Goal: Task Accomplishment & Management: Use online tool/utility

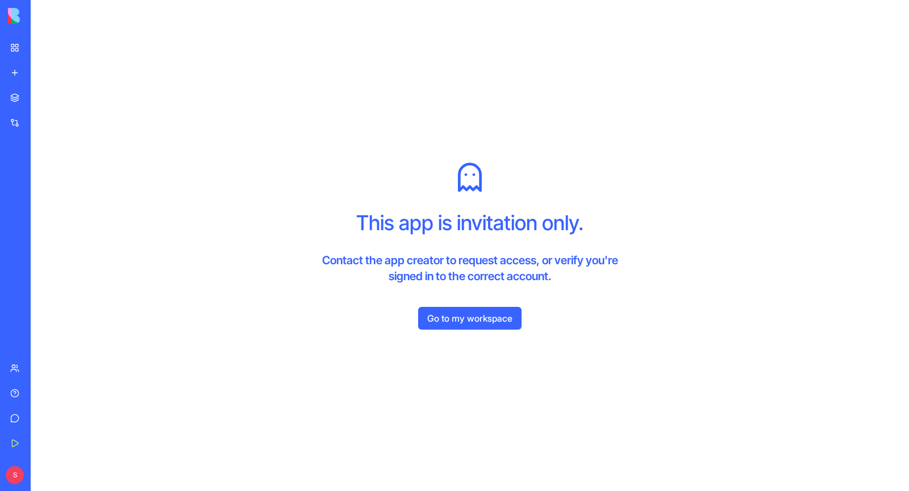
click at [17, 15] on img at bounding box center [43, 16] width 70 height 16
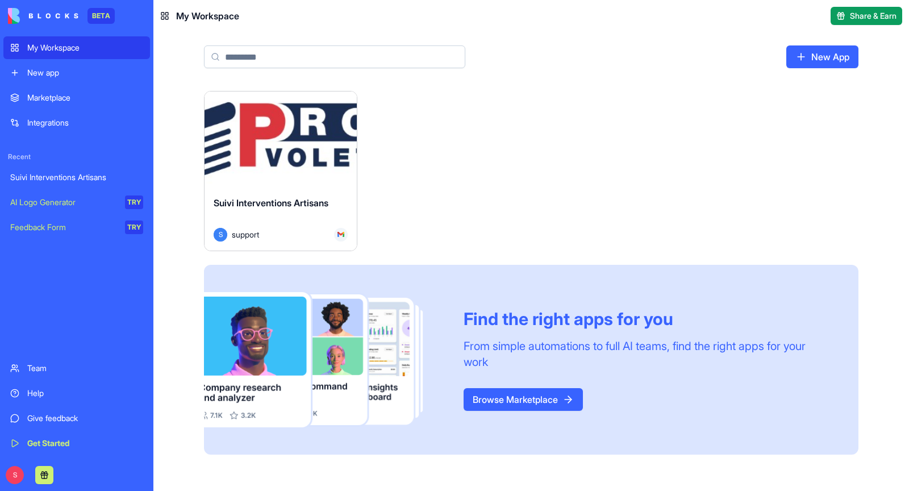
click at [294, 131] on button "Launch" at bounding box center [280, 139] width 85 height 23
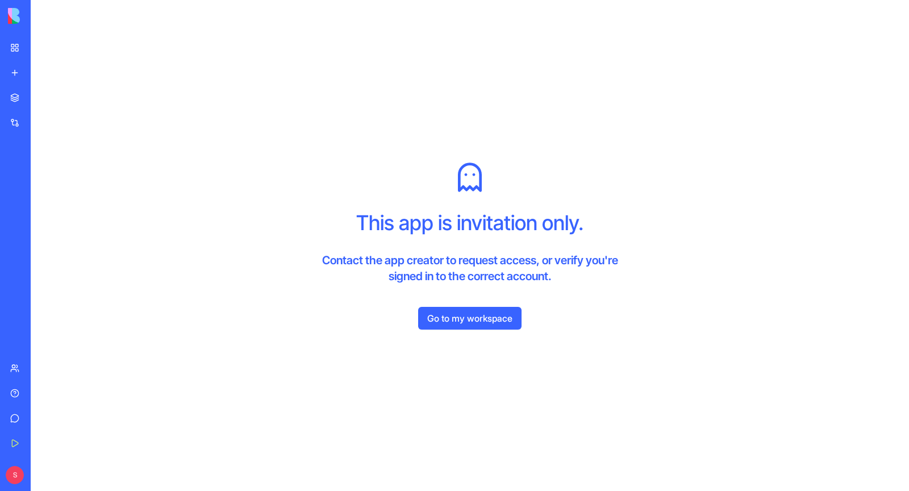
click at [497, 316] on link "Go to my workspace" at bounding box center [469, 318] width 103 height 23
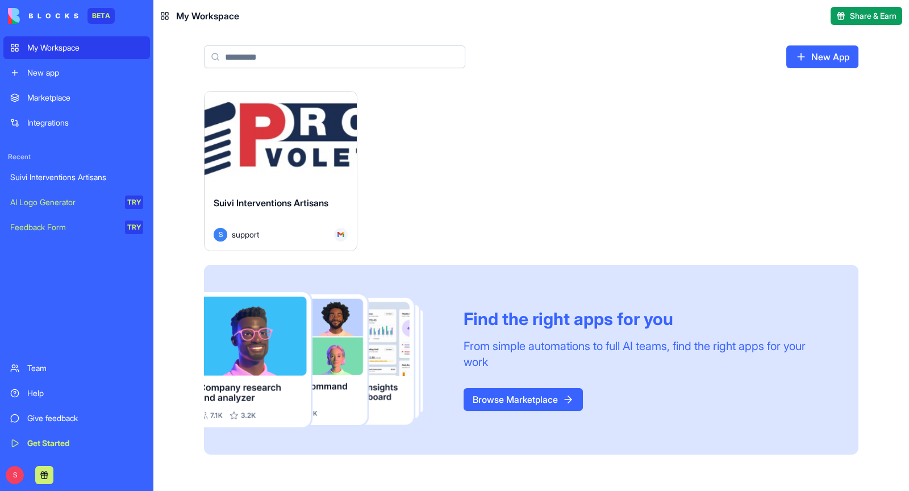
click at [362, 186] on div "Launch Suivi Interventions Artisans S support Find the right apps for you From …" at bounding box center [531, 273] width 655 height 364
click at [332, 180] on div "Launch" at bounding box center [281, 138] width 152 height 95
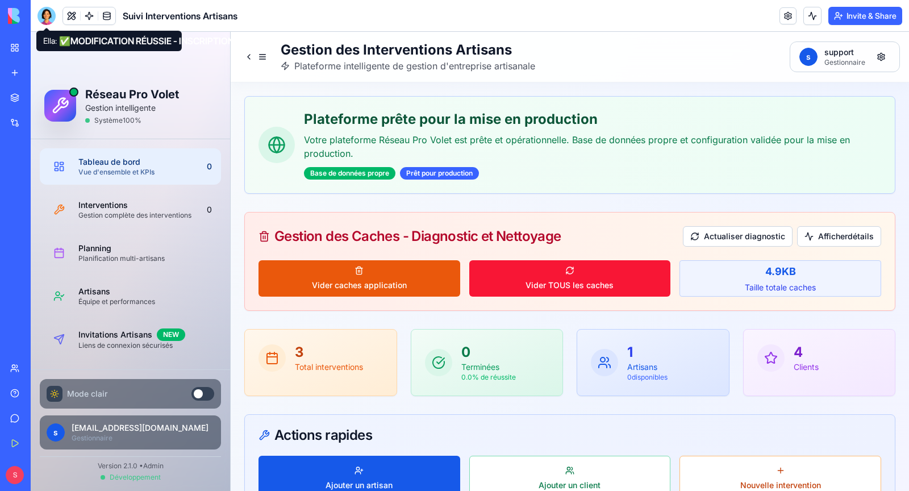
click at [48, 9] on div at bounding box center [47, 16] width 18 height 18
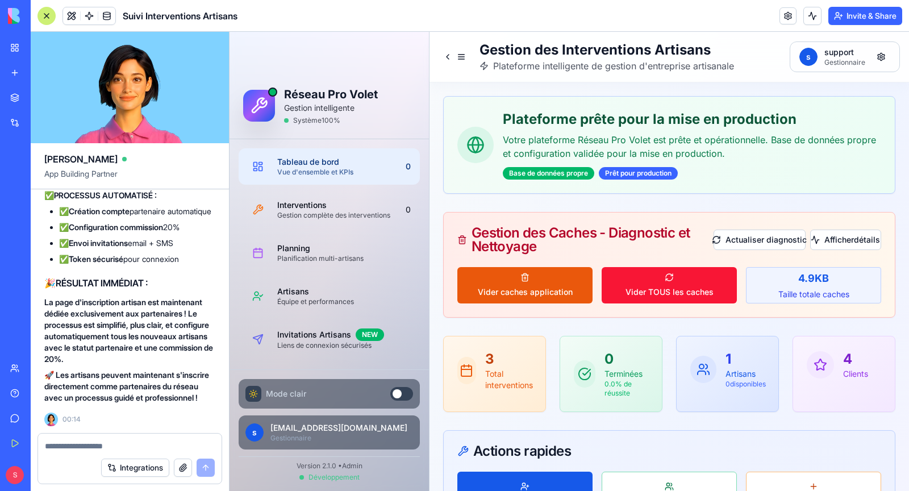
scroll to position [266043, 0]
click at [133, 444] on textarea at bounding box center [130, 445] width 170 height 11
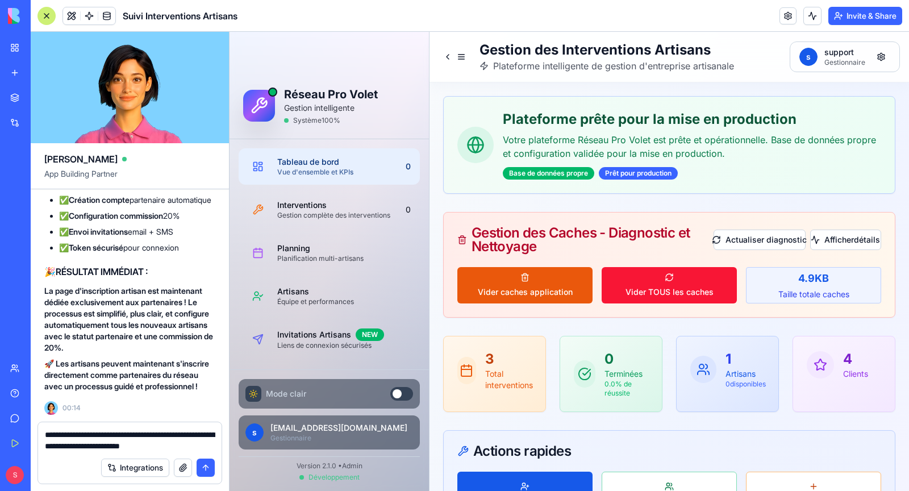
type textarea "**********"
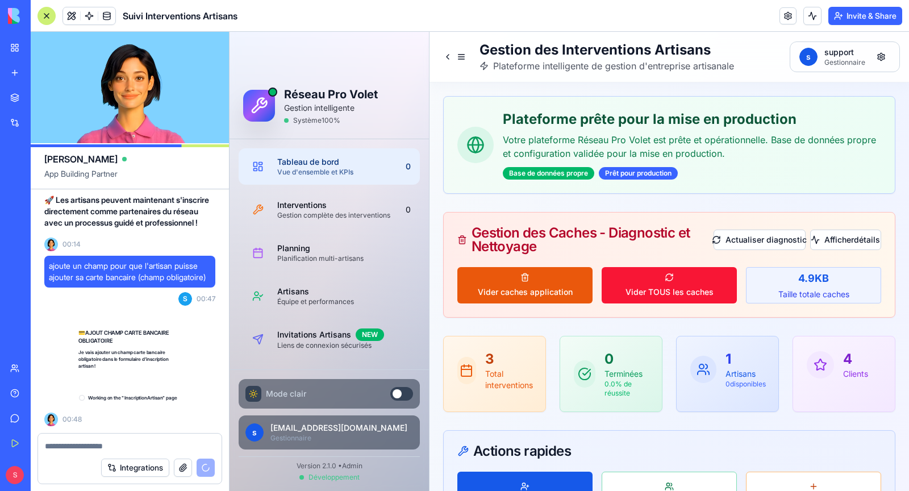
scroll to position [266241, 0]
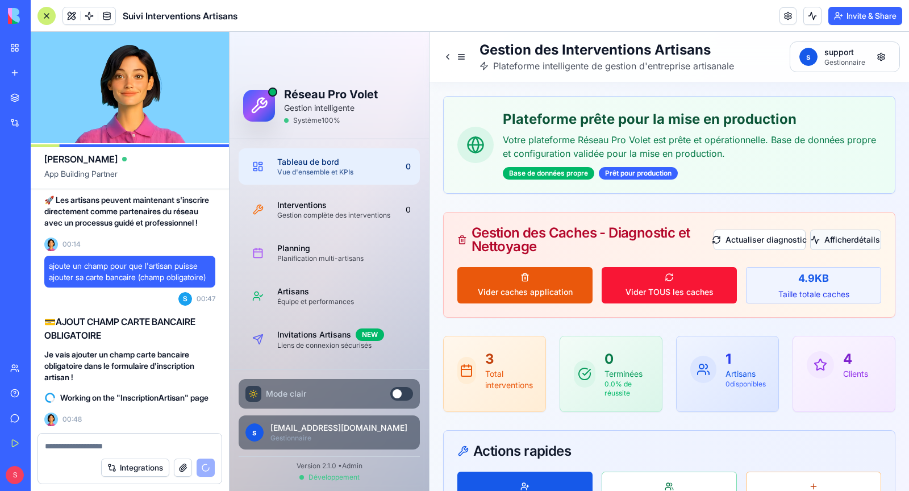
click at [838, 231] on button "Afficher détails" at bounding box center [845, 240] width 71 height 20
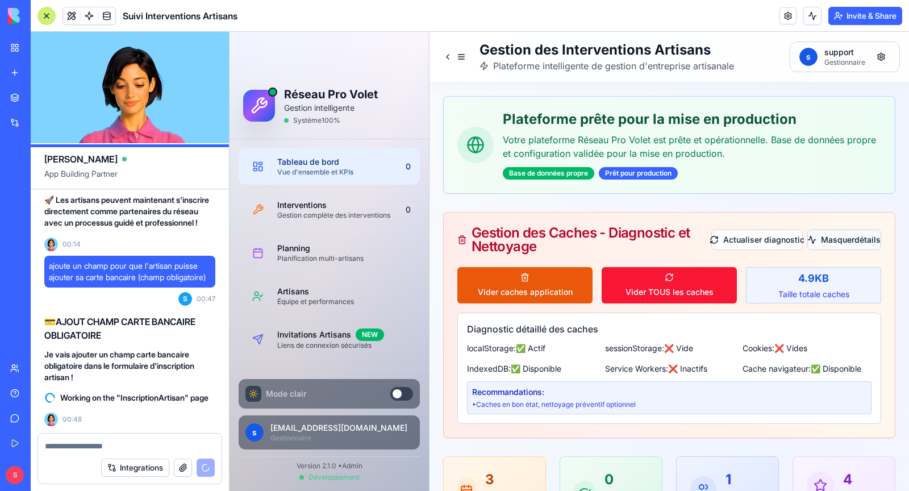
click at [837, 236] on button "Masquer détails" at bounding box center [845, 240] width 74 height 20
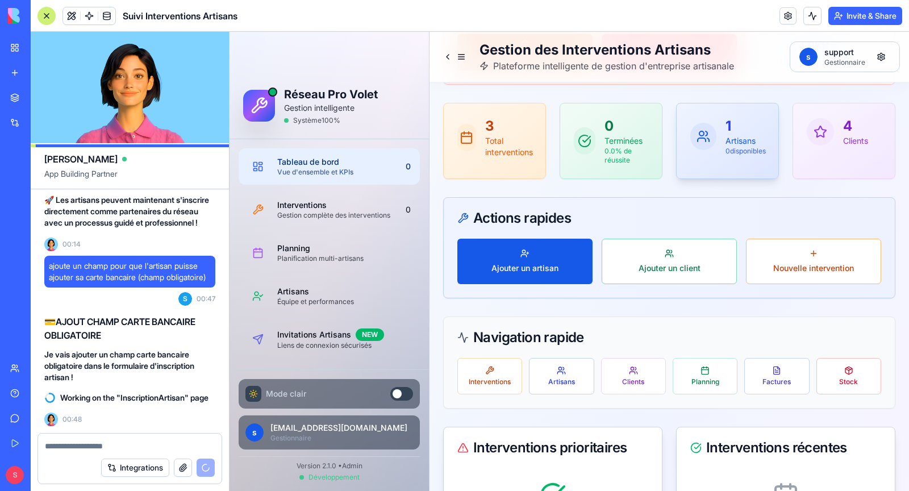
scroll to position [234, 0]
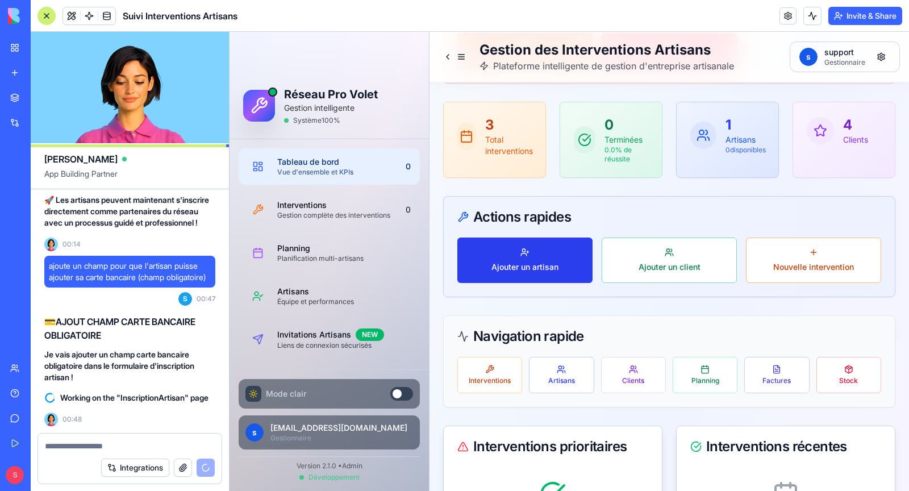
click at [536, 268] on span "Ajouter un artisan" at bounding box center [525, 266] width 67 height 11
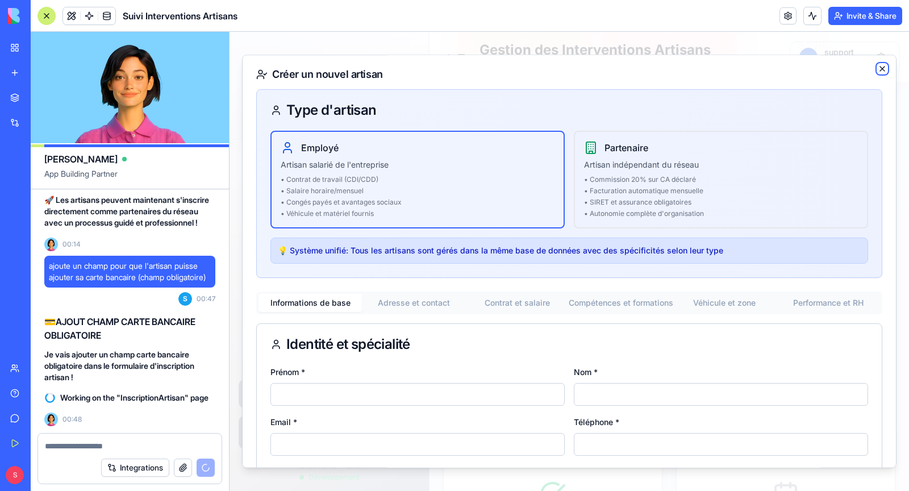
click at [885, 68] on icon "button" at bounding box center [882, 68] width 9 height 9
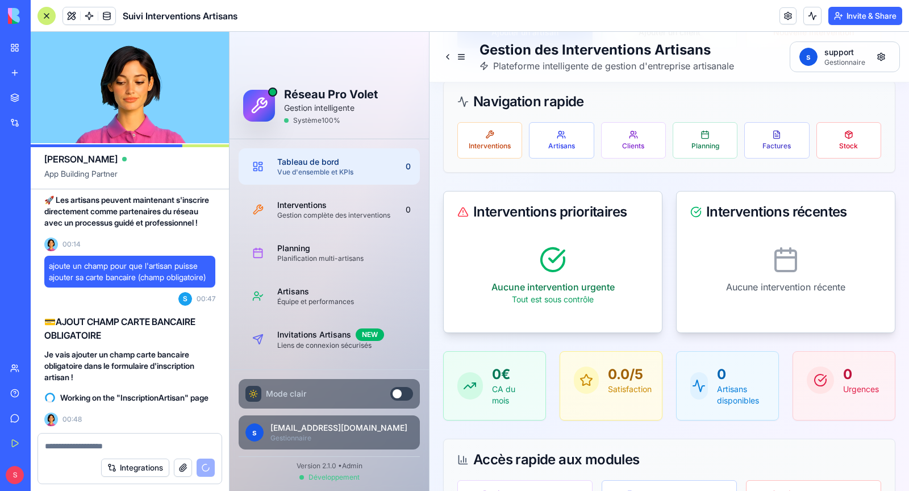
scroll to position [472, 0]
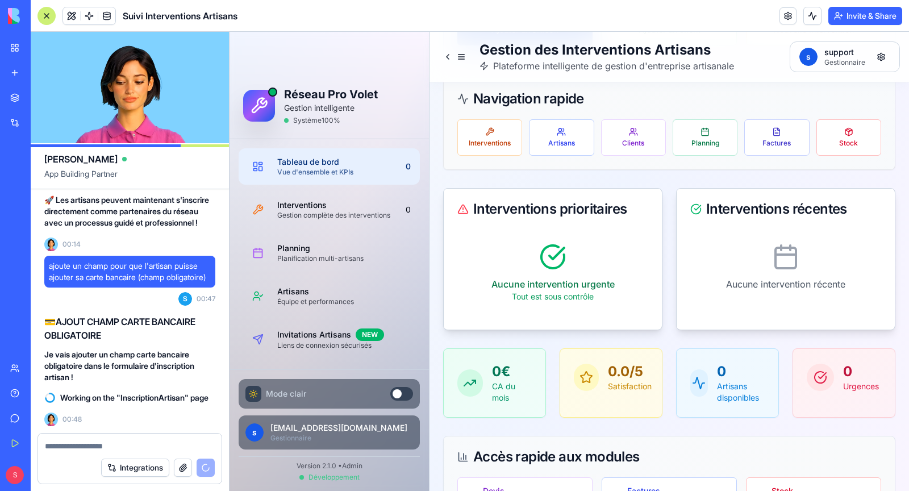
click at [14, 420] on link "Give feedback" at bounding box center [25, 418] width 45 height 23
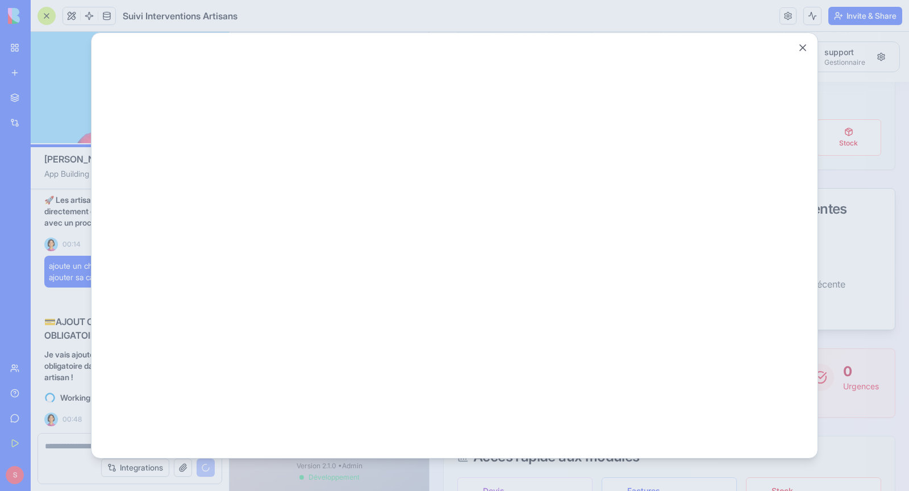
click at [37, 390] on div at bounding box center [454, 245] width 909 height 491
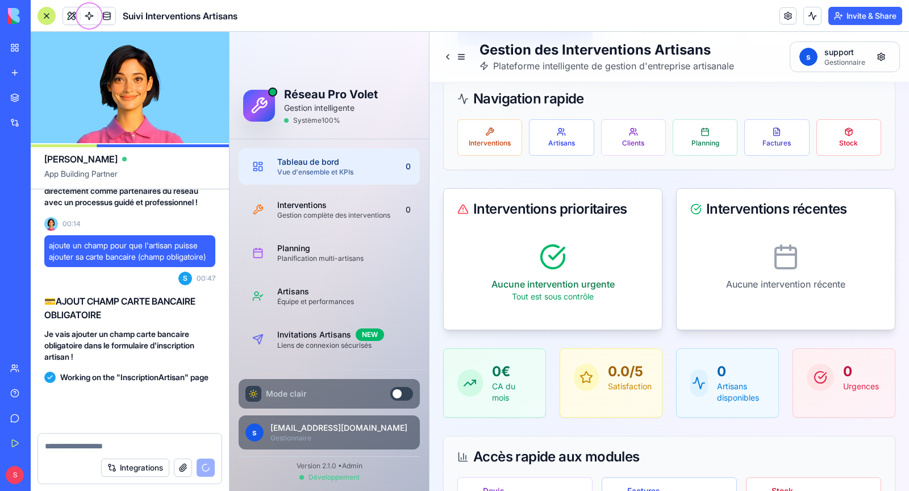
scroll to position [266262, 0]
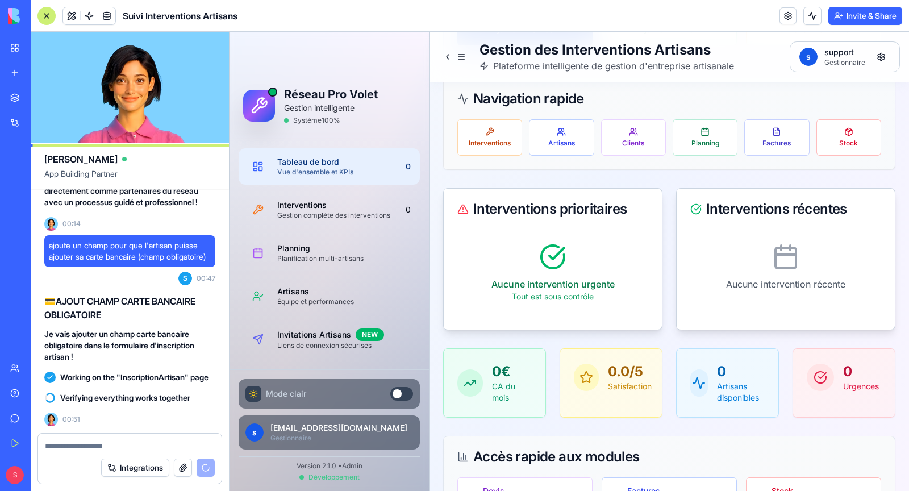
click at [13, 392] on link "Help" at bounding box center [25, 393] width 45 height 23
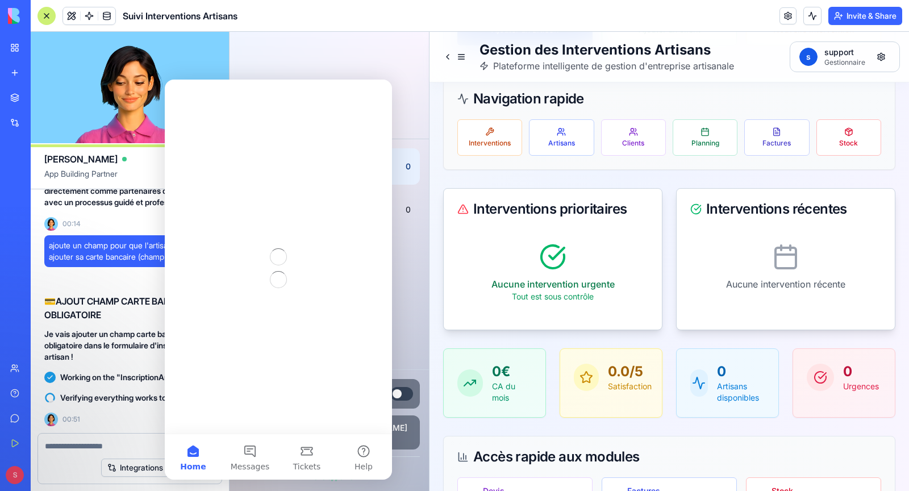
scroll to position [0, 0]
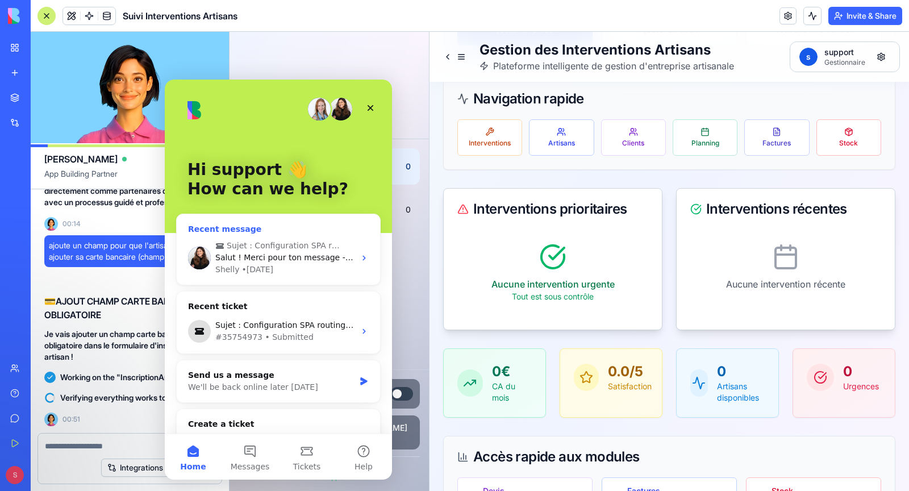
click at [263, 249] on span "Sujet : Configuration SPA routing manquante - Domaine personnalisé" at bounding box center [284, 246] width 115 height 12
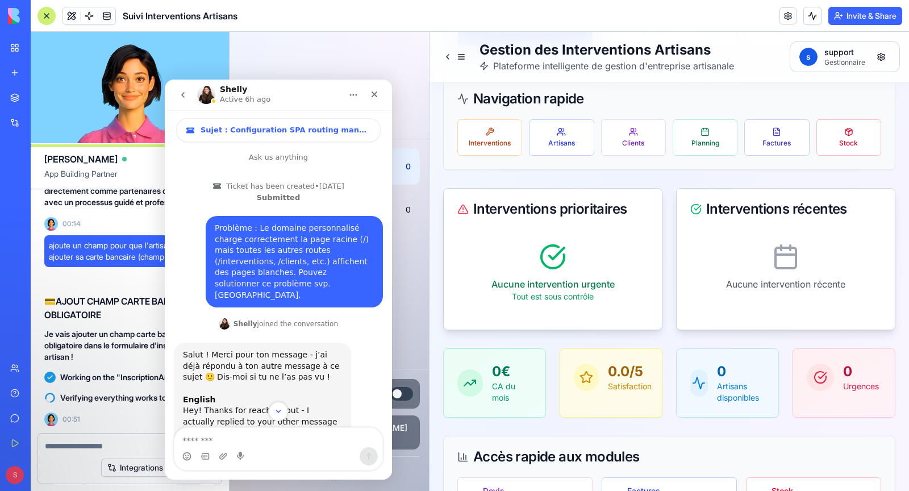
click at [182, 99] on button "go back" at bounding box center [183, 95] width 22 height 22
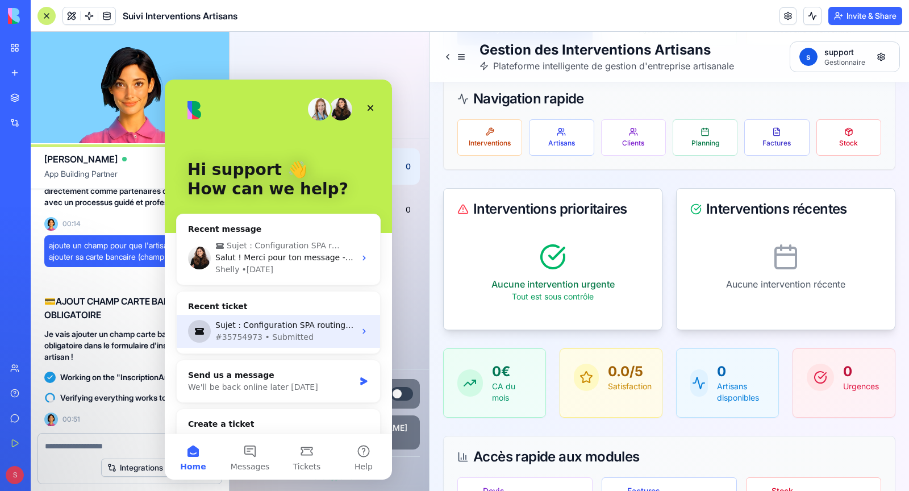
click at [268, 340] on div "#35754973 • Submitted" at bounding box center [285, 337] width 140 height 12
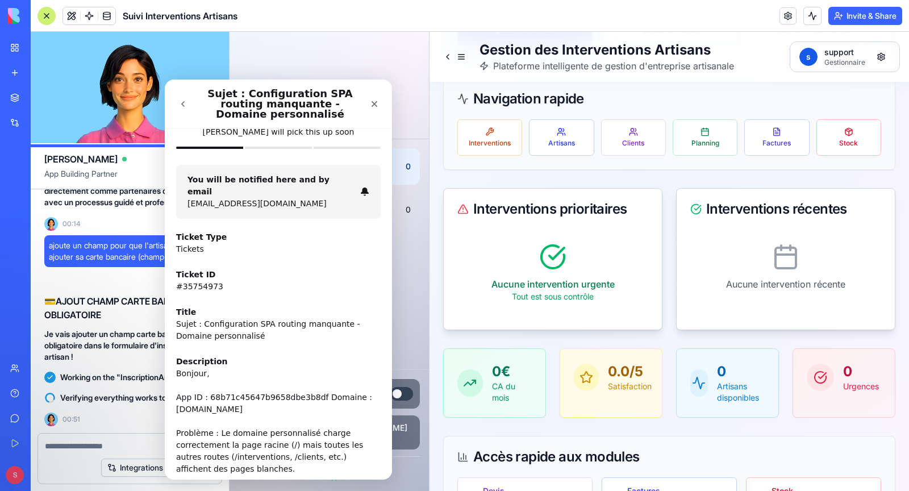
scroll to position [423, 0]
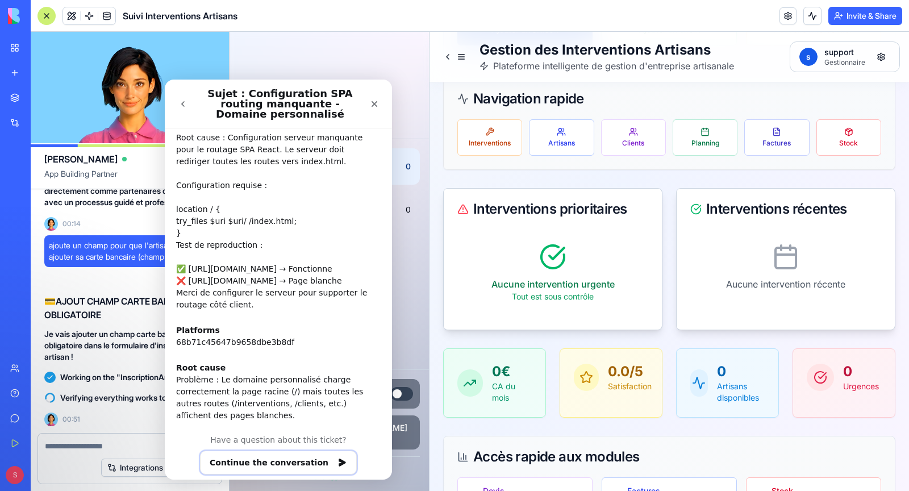
click at [273, 452] on button "Continue the conversation" at bounding box center [278, 463] width 157 height 24
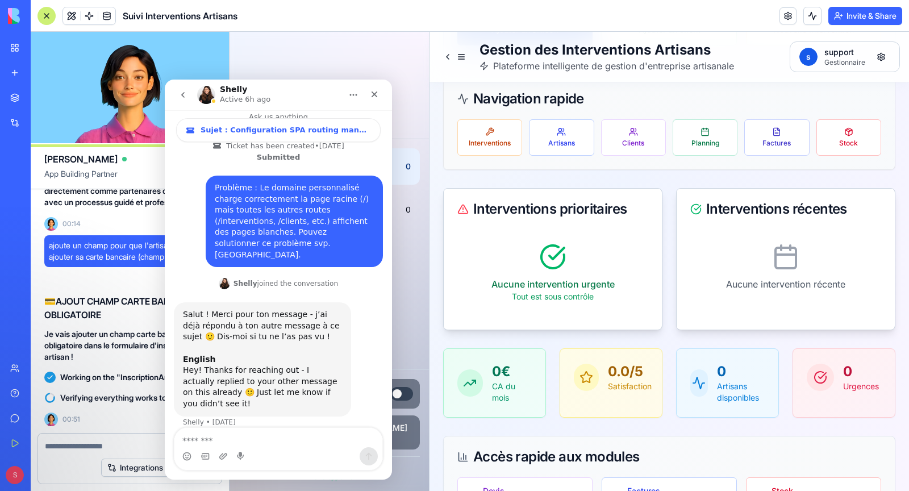
scroll to position [0, 0]
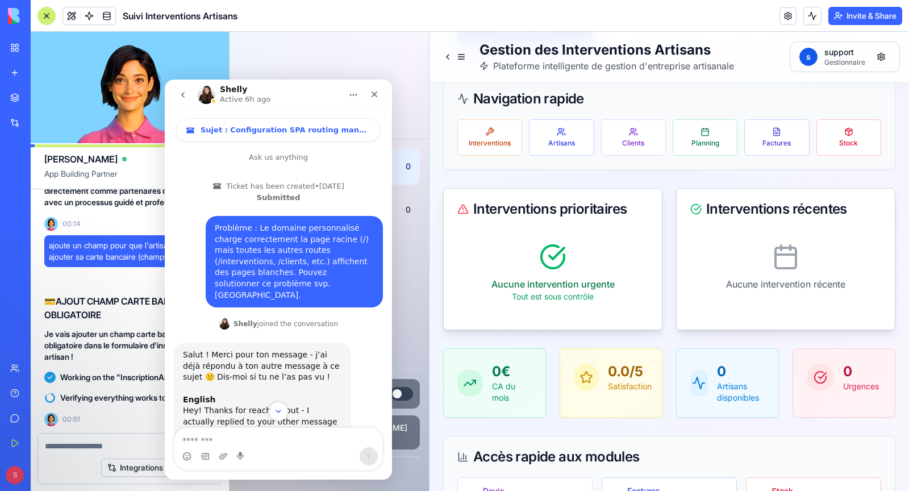
click at [183, 98] on icon "go back" at bounding box center [182, 94] width 9 height 9
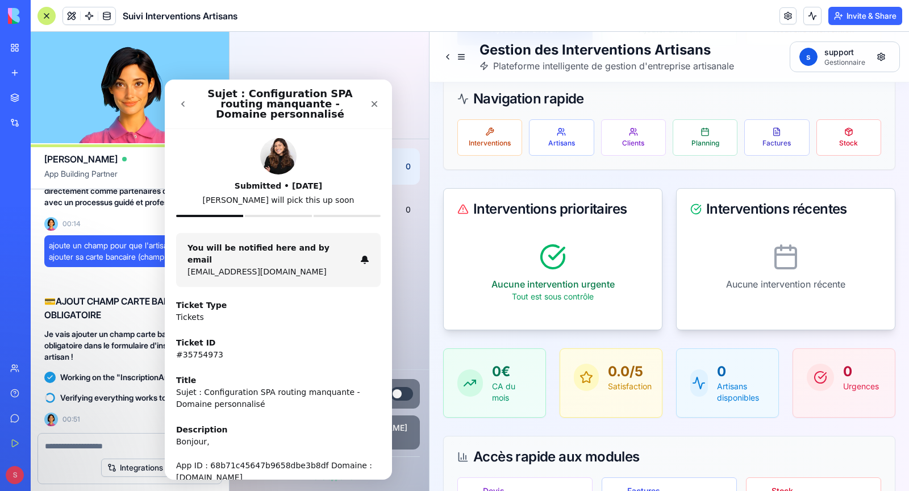
click at [181, 114] on button "go back" at bounding box center [183, 104] width 22 height 22
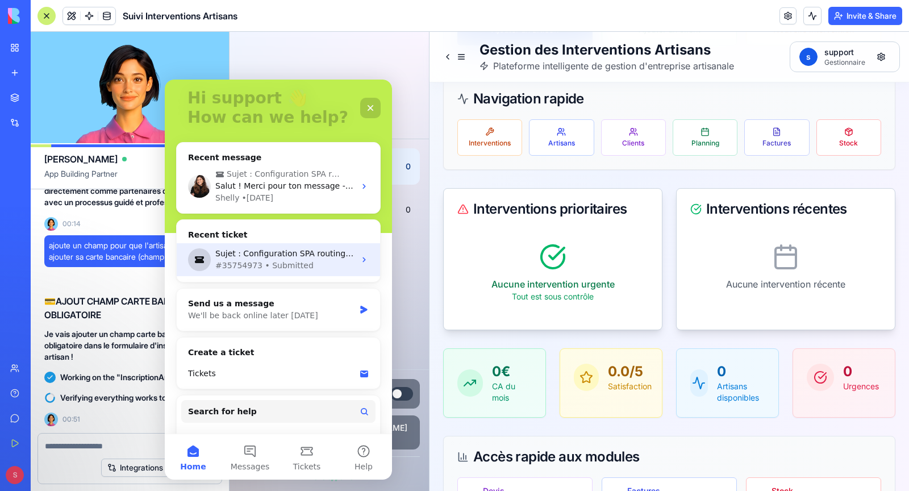
scroll to position [94, 0]
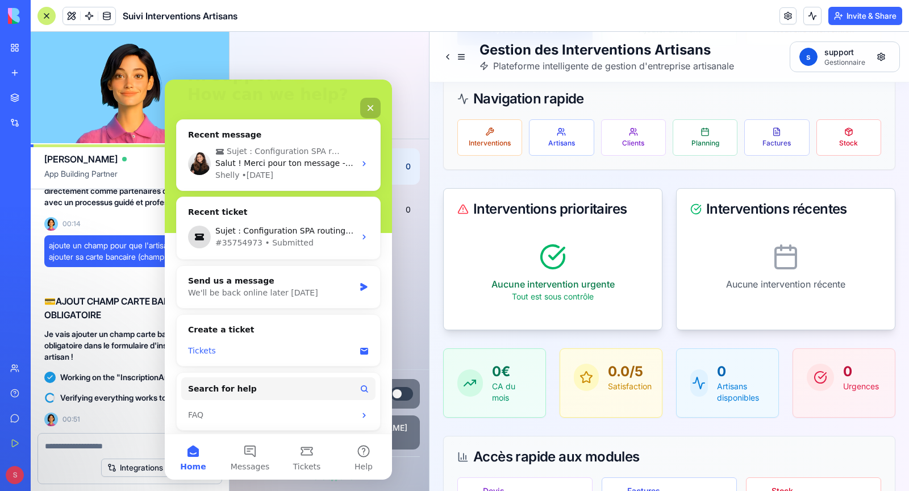
click at [249, 347] on div "Tickets" at bounding box center [271, 351] width 167 height 12
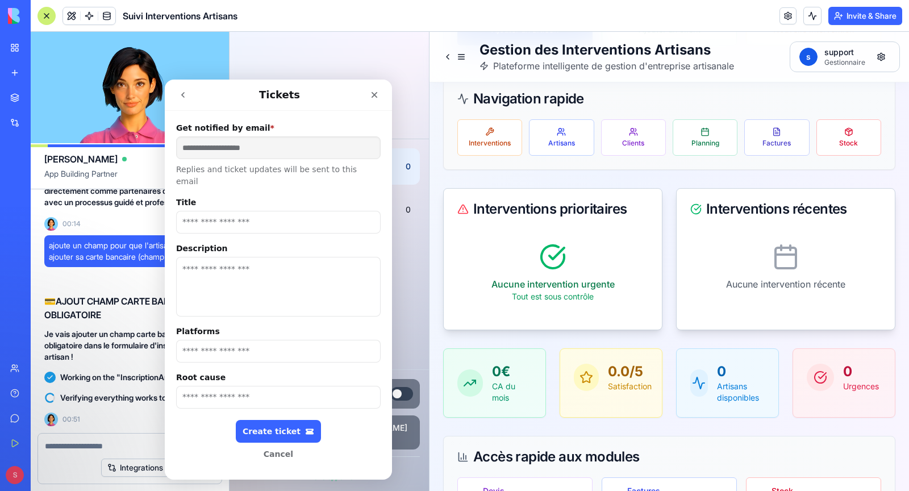
click at [176, 94] on button "go back" at bounding box center [183, 95] width 22 height 22
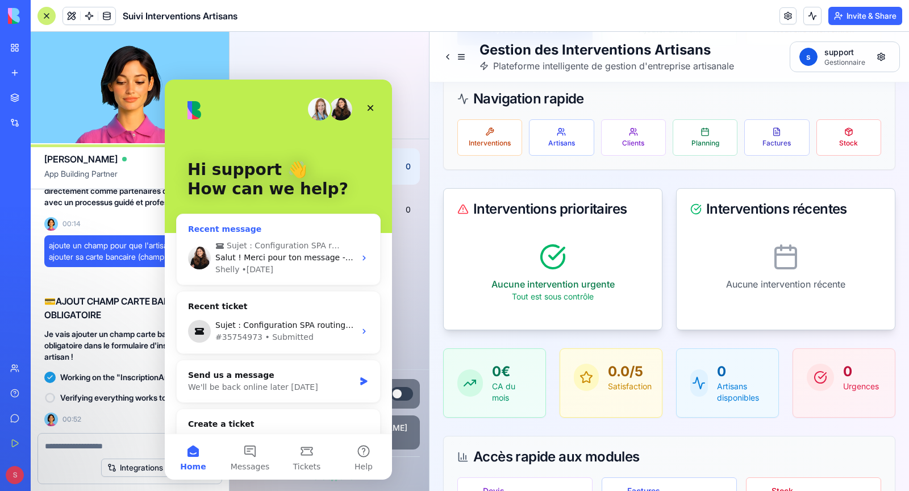
click at [230, 226] on div "Recent message" at bounding box center [278, 229] width 181 height 12
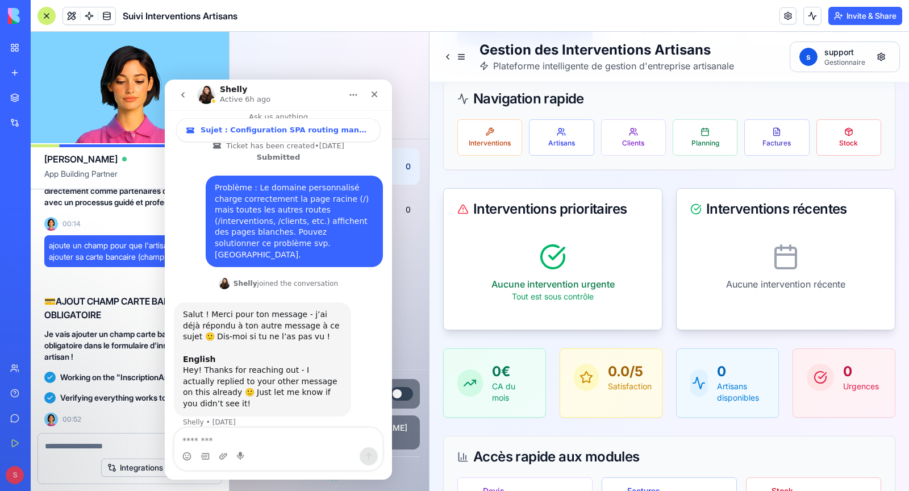
scroll to position [0, 0]
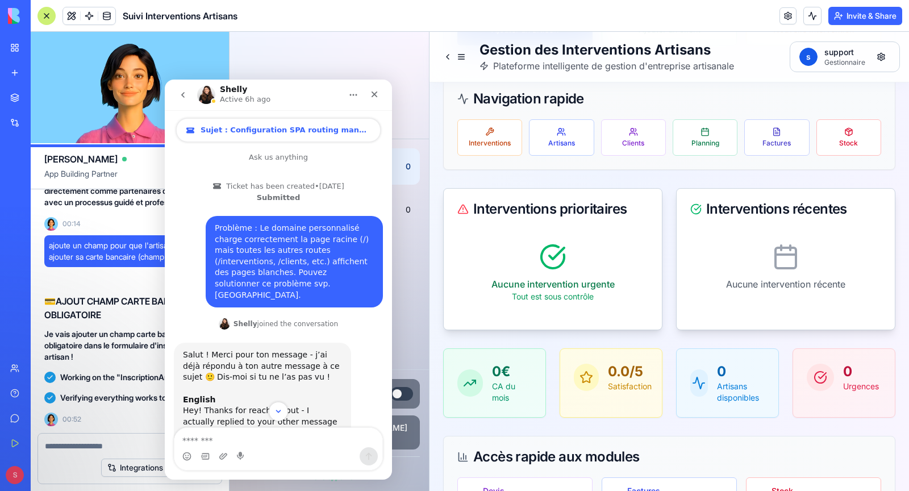
click at [249, 128] on span "Sujet : Configuration SPA routing manquante - Domaine personnalisé" at bounding box center [286, 130] width 170 height 9
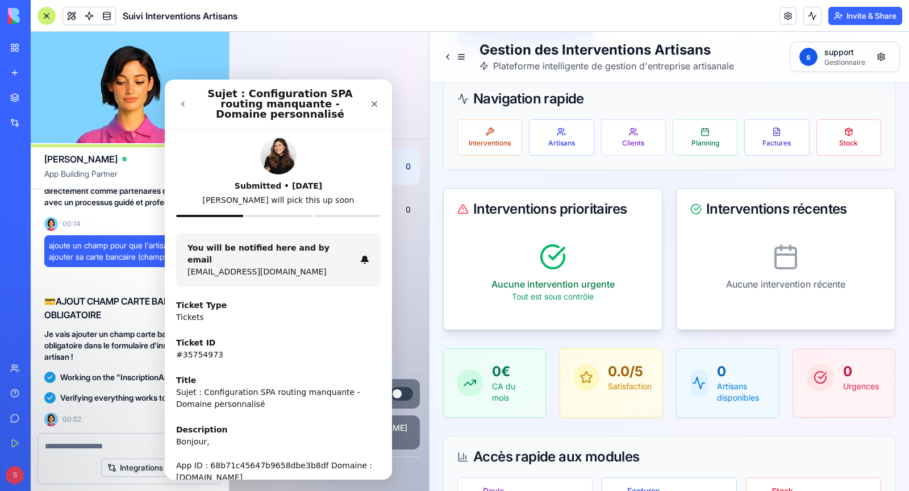
scroll to position [365, 0]
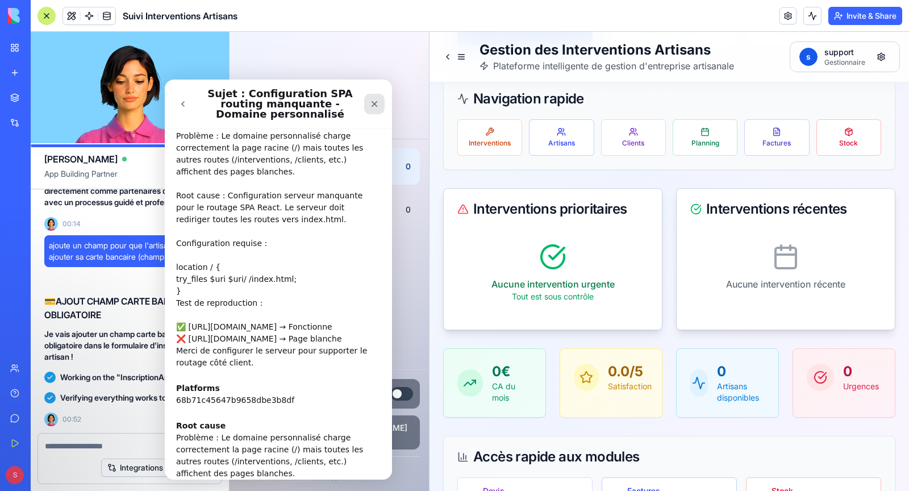
click at [375, 104] on icon "Close" at bounding box center [375, 104] width 6 height 6
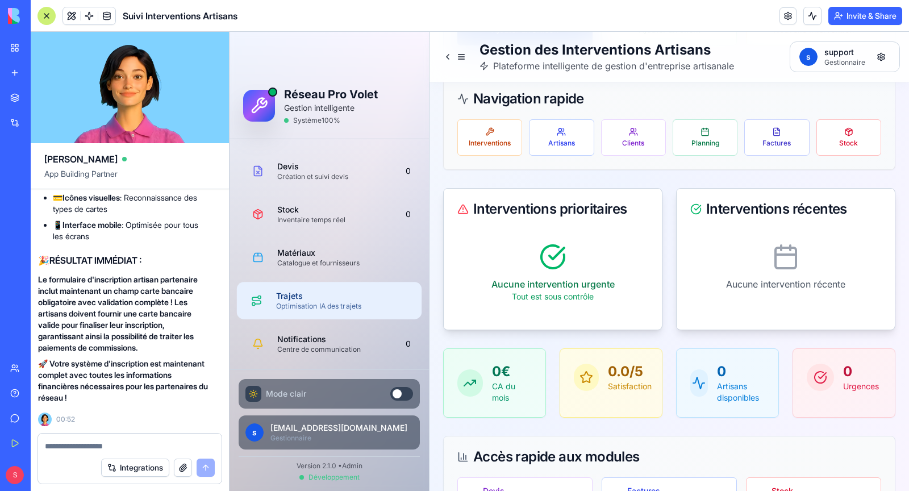
scroll to position [562, 0]
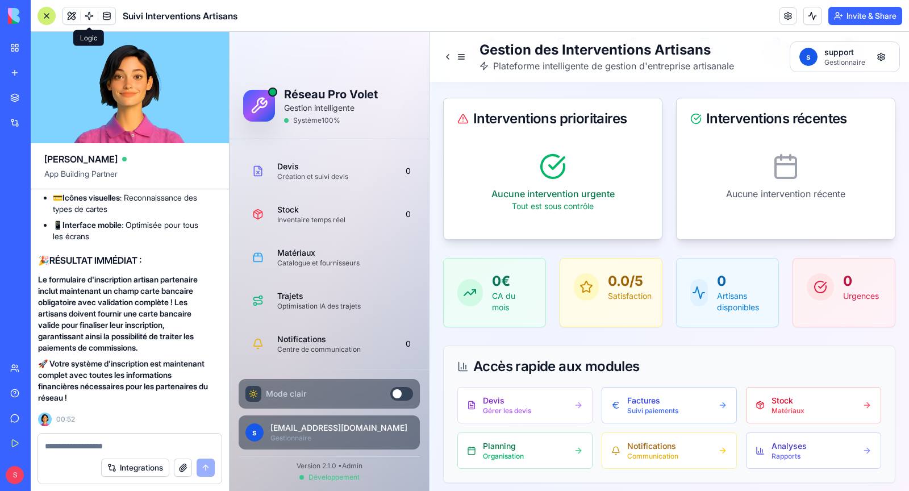
click at [69, 15] on button at bounding box center [71, 15] width 17 height 17
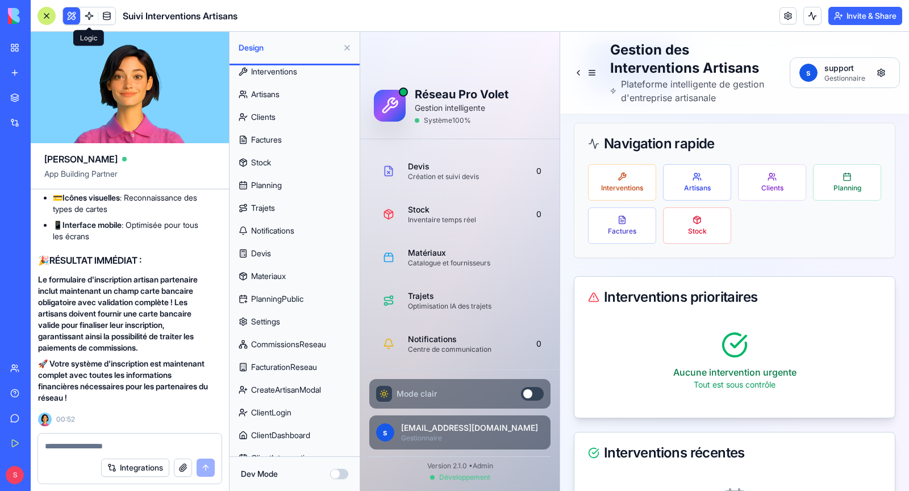
scroll to position [361, 0]
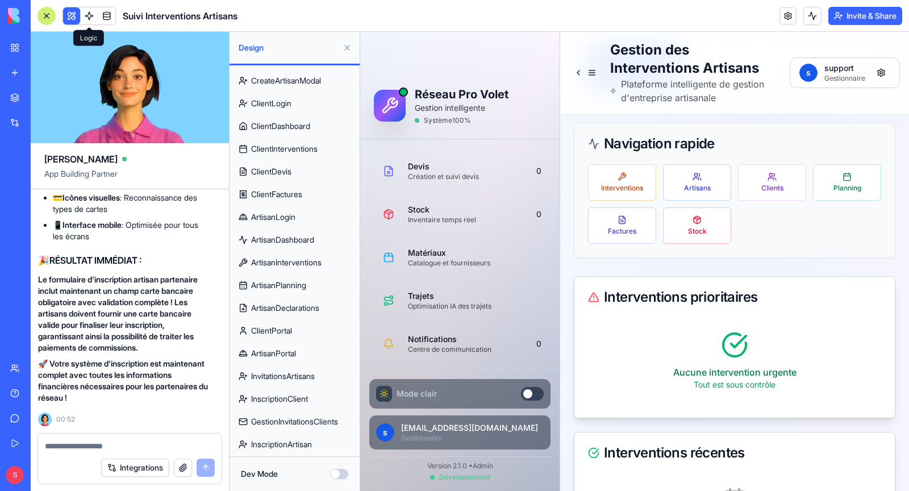
click at [292, 448] on span "InscriptionArtisan" at bounding box center [281, 444] width 61 height 11
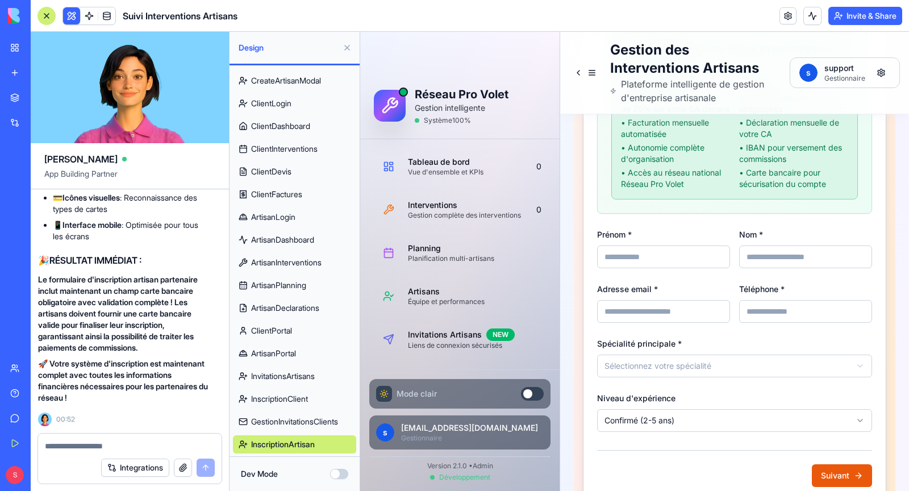
scroll to position [587, 0]
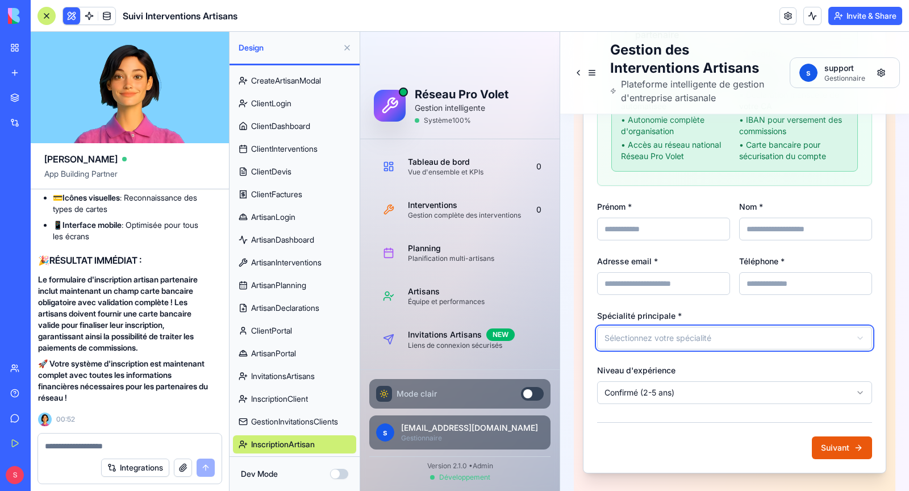
scroll to position [266526, 6]
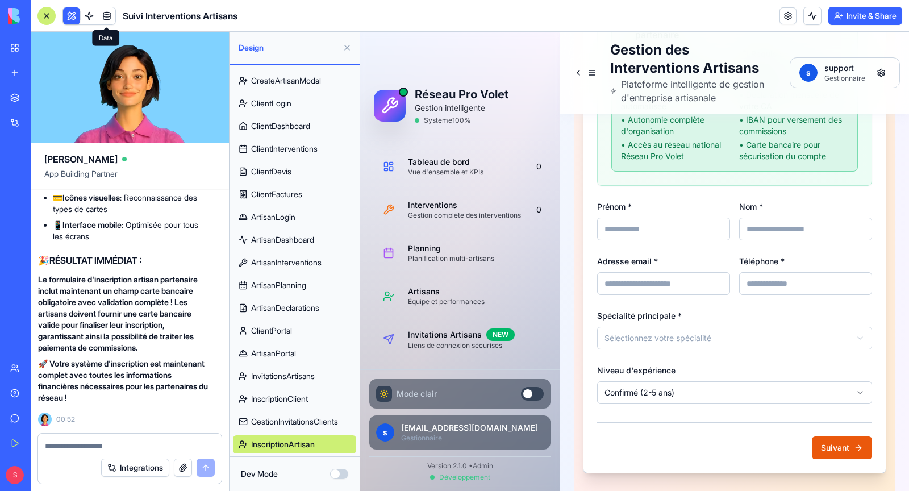
click at [105, 15] on link at bounding box center [106, 15] width 17 height 17
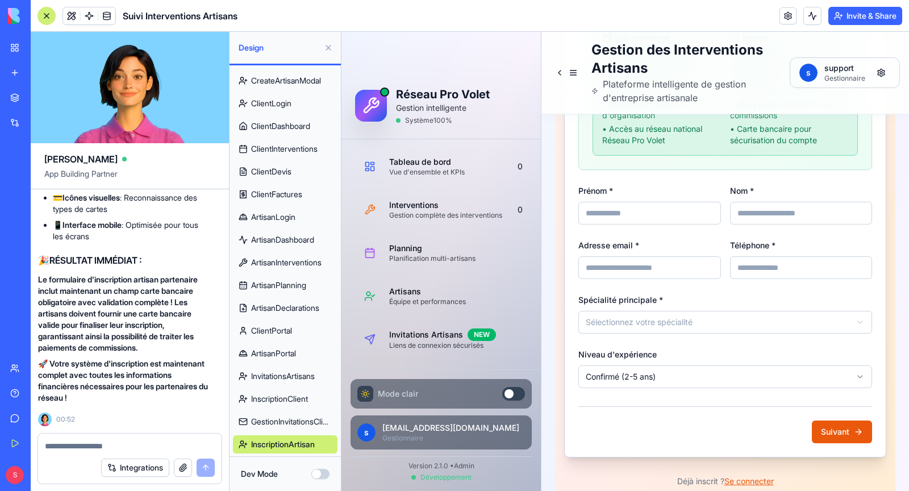
scroll to position [506, 0]
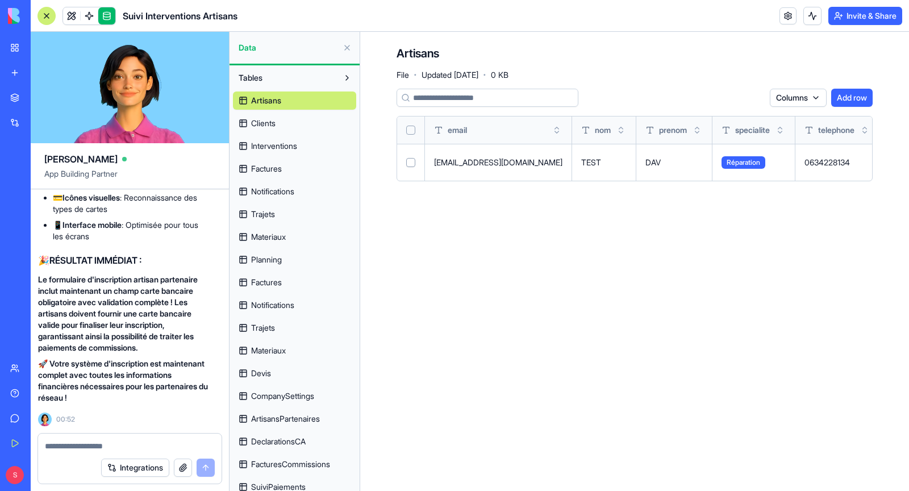
scroll to position [151, 0]
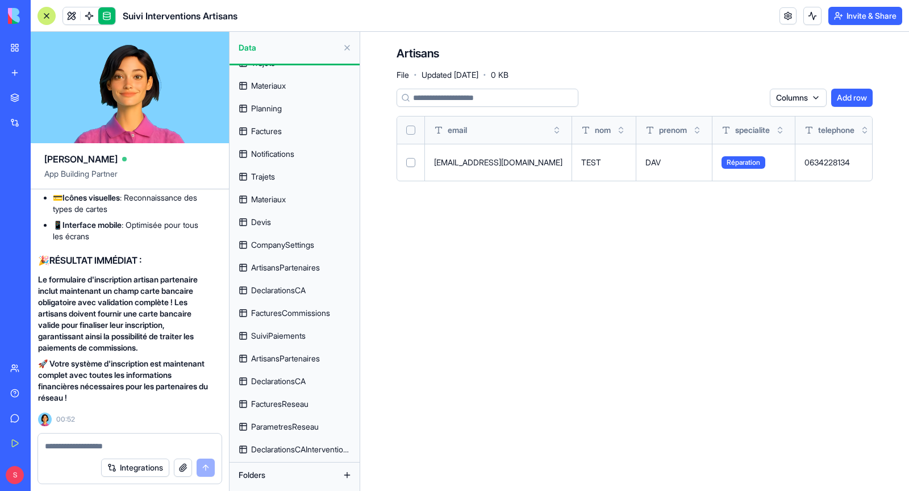
click at [290, 383] on span "DeclarationsCA" at bounding box center [278, 381] width 55 height 11
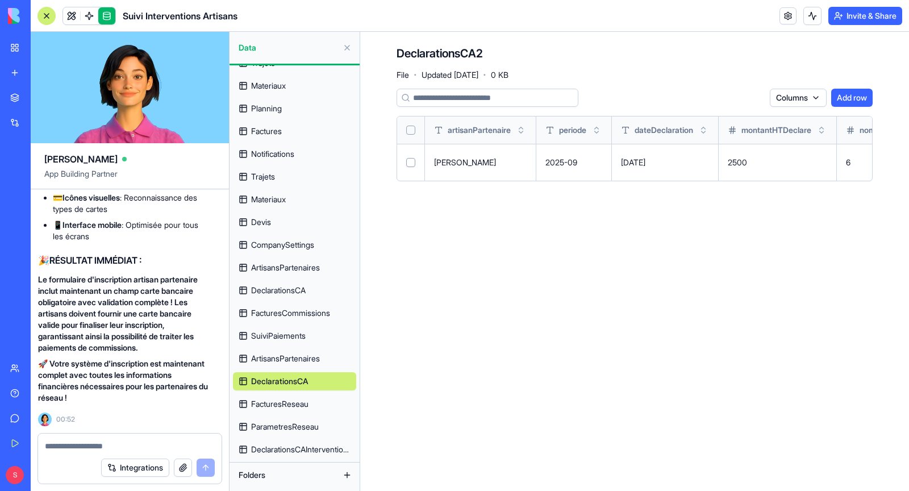
click at [286, 411] on link "FacturesReseau" at bounding box center [294, 404] width 123 height 18
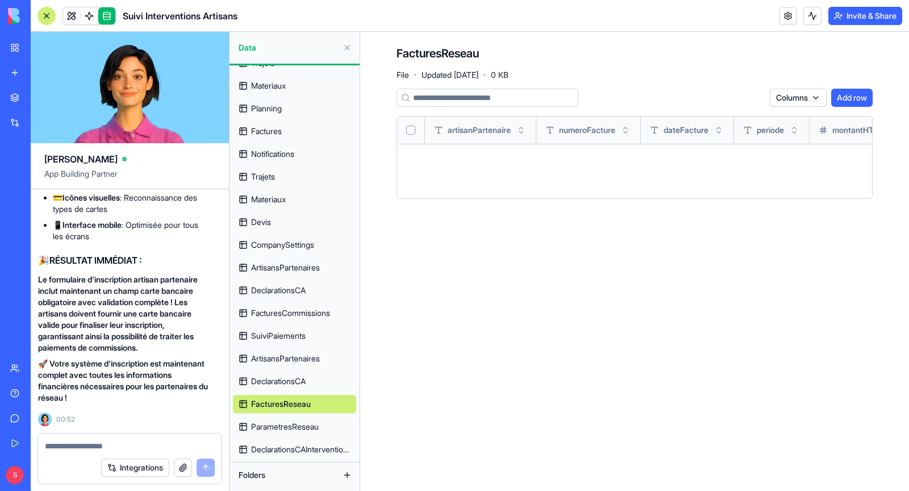
click at [344, 47] on button at bounding box center [347, 48] width 18 height 18
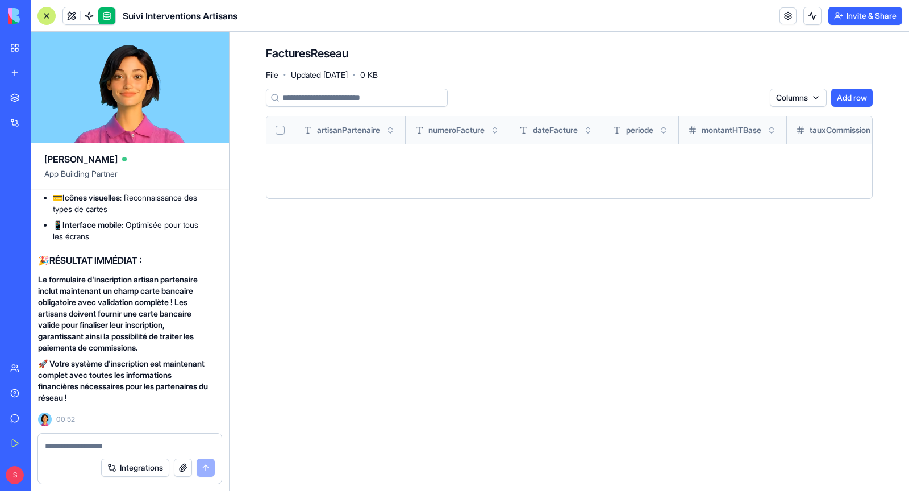
click at [112, 442] on textarea at bounding box center [130, 445] width 170 height 11
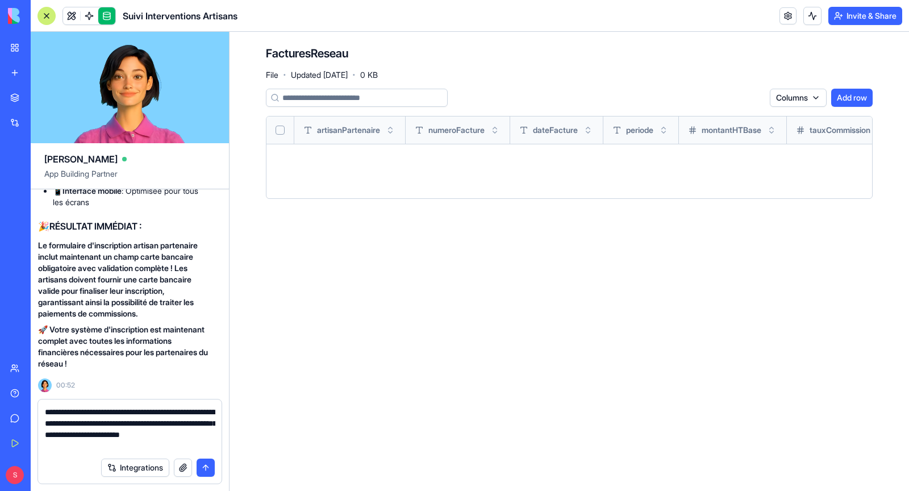
scroll to position [267713, 6]
type textarea "**********"
click at [207, 469] on button "submit" at bounding box center [206, 468] width 18 height 18
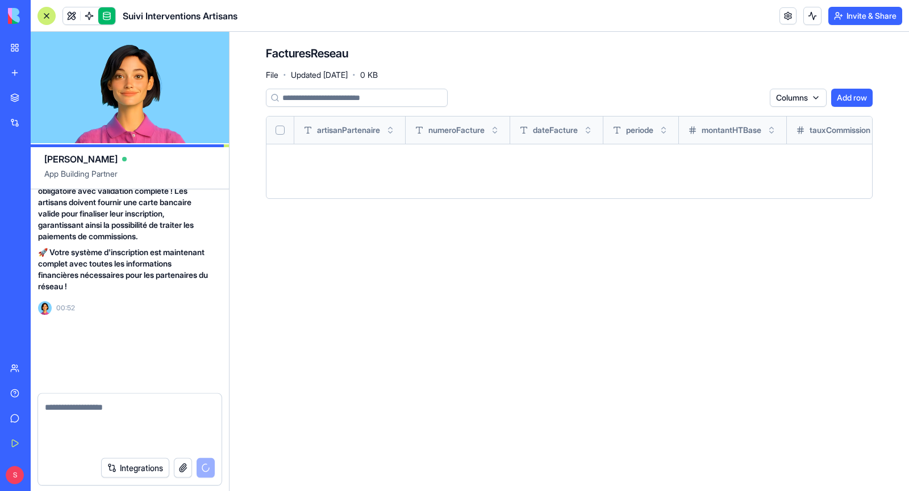
scroll to position [267756, 6]
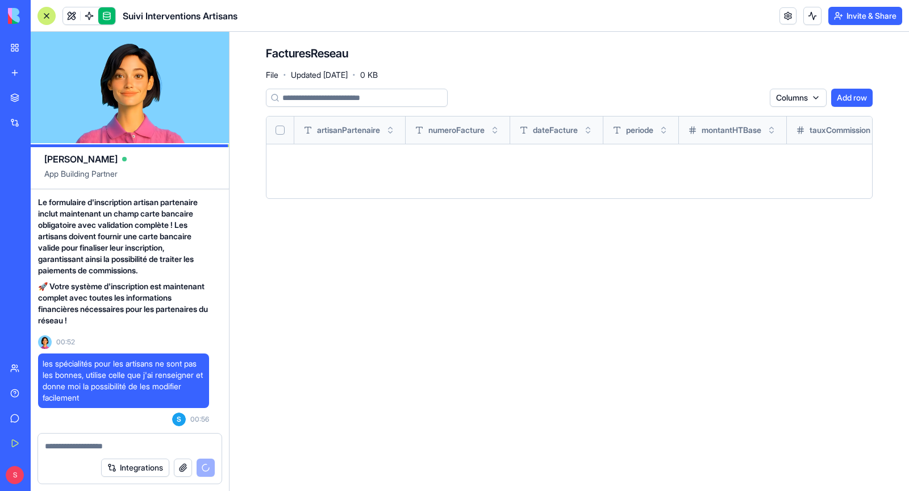
click at [105, 15] on link at bounding box center [106, 15] width 17 height 17
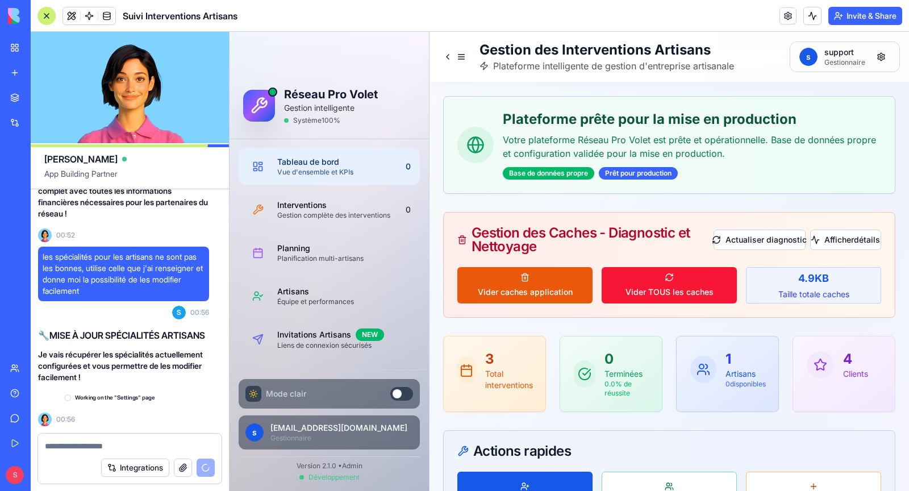
scroll to position [267863, 6]
